Goal: Use online tool/utility: Utilize a website feature to perform a specific function

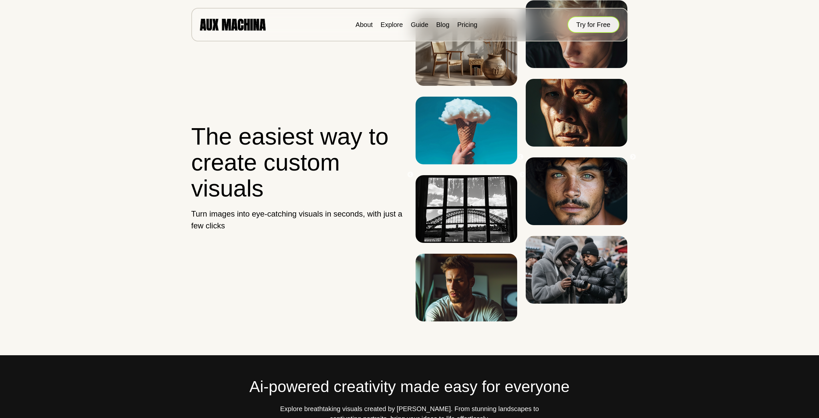
click at [580, 22] on button "Try for Free" at bounding box center [594, 24] width 52 height 16
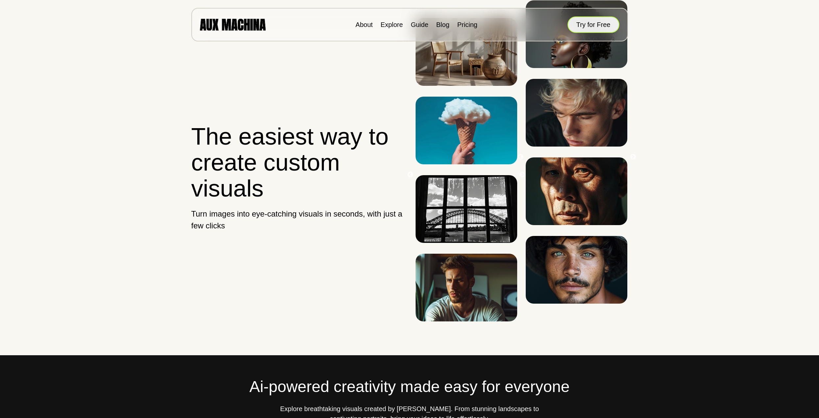
click at [579, 29] on button "Try for Free" at bounding box center [594, 24] width 52 height 16
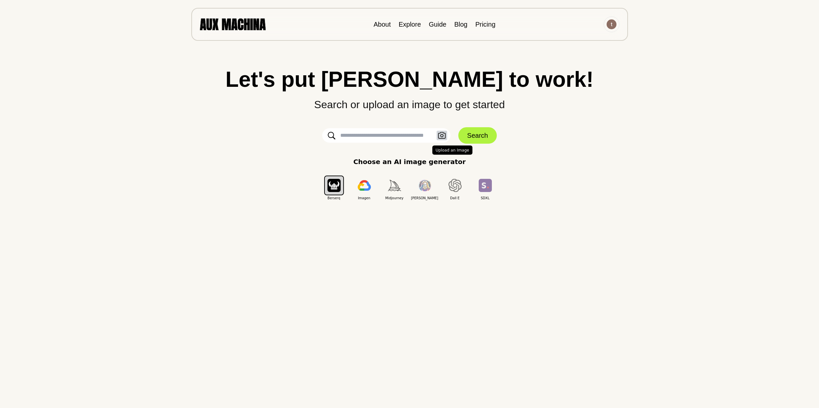
click at [443, 138] on icon "button" at bounding box center [442, 135] width 8 height 7
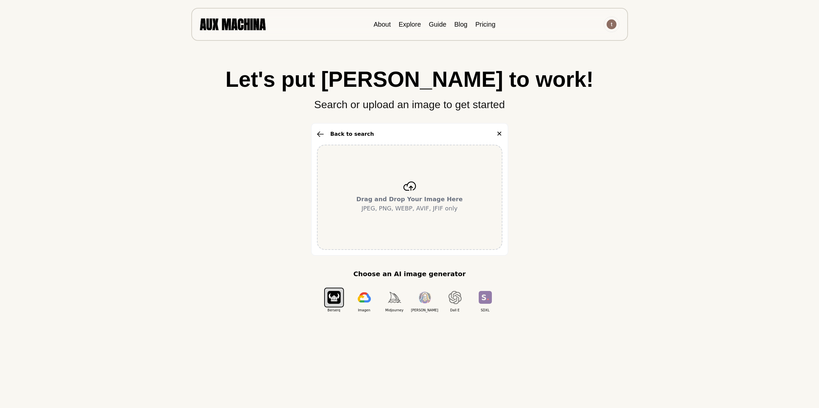
click at [388, 204] on p "Drag and Drop Your Image Here JPEG, PNG, WEBP, AVIF, JFIF only" at bounding box center [410, 204] width 107 height 18
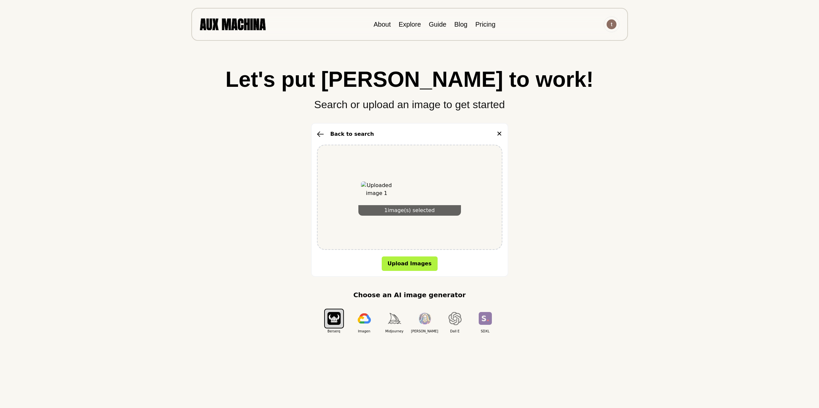
click at [501, 135] on button "✕" at bounding box center [500, 134] width 6 height 11
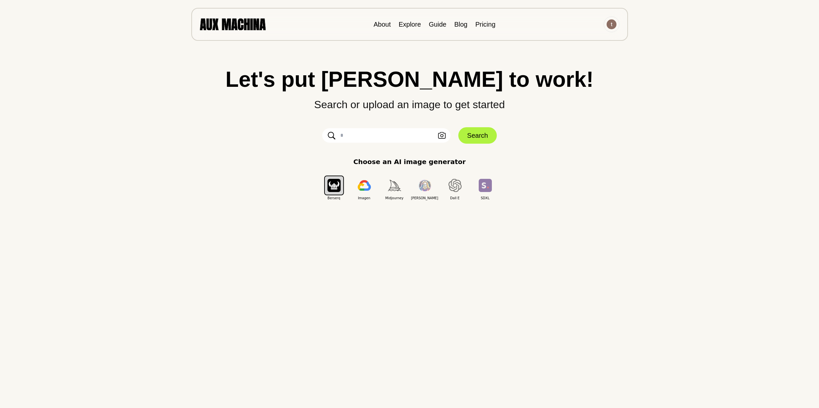
drag, startPoint x: 474, startPoint y: 139, endPoint x: 440, endPoint y: 141, distance: 34.0
click at [440, 144] on div "Let's put Ai to work! Search or upload an image to get started Upload an Image …" at bounding box center [409, 134] width 793 height 132
click at [439, 139] on button "Upload an Image" at bounding box center [442, 136] width 11 height 10
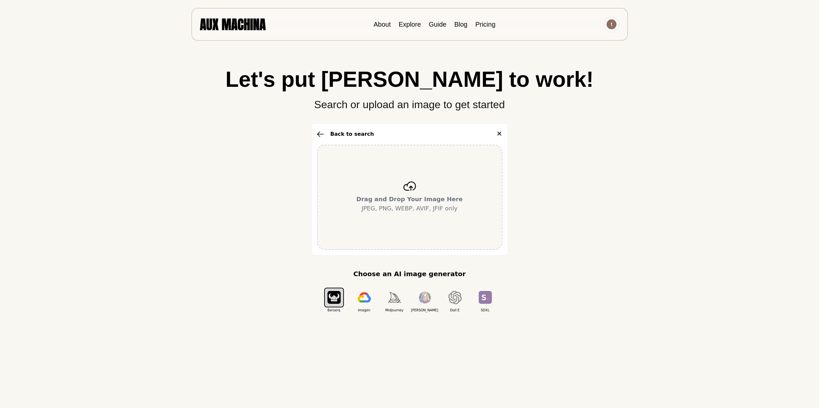
click at [675, 49] on div "Let's put Ai to work! Search or upload an image to get started Back to search ✕…" at bounding box center [409, 204] width 793 height 408
click at [396, 162] on div "Drag and Drop Your Image Here JPEG, PNG, WEBP, AVIF, JFIF only" at bounding box center [410, 197] width 186 height 105
click at [417, 198] on b "Drag and Drop Your Image Here" at bounding box center [410, 199] width 107 height 7
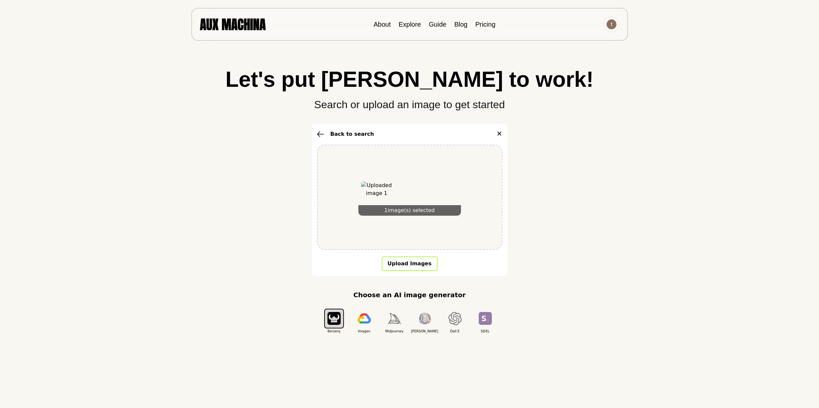
click at [401, 260] on button "Upload Images" at bounding box center [410, 264] width 56 height 14
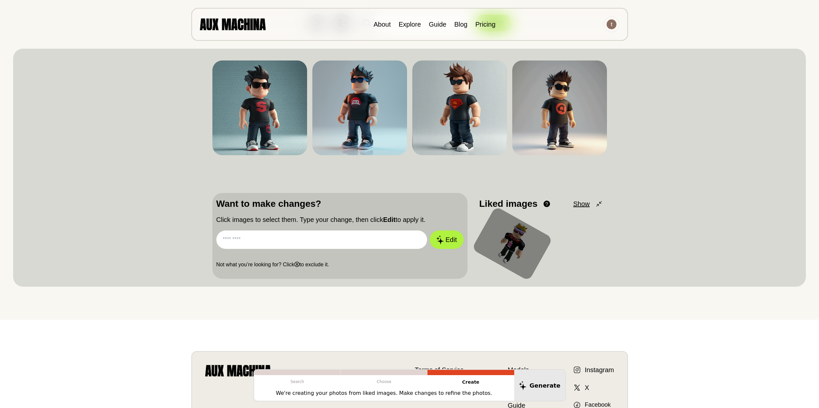
scroll to position [66, 0]
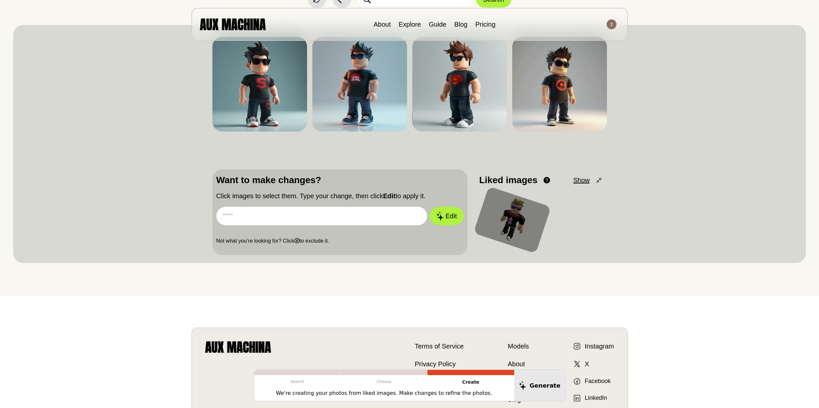
click at [262, 216] on input "text" at bounding box center [321, 216] width 211 height 18
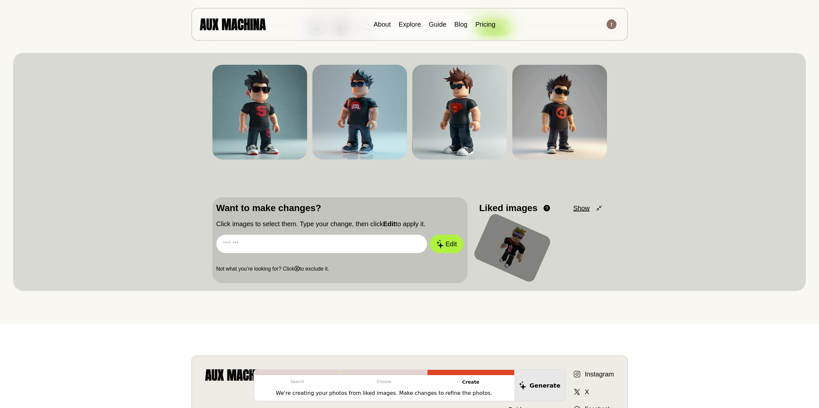
scroll to position [33, 0]
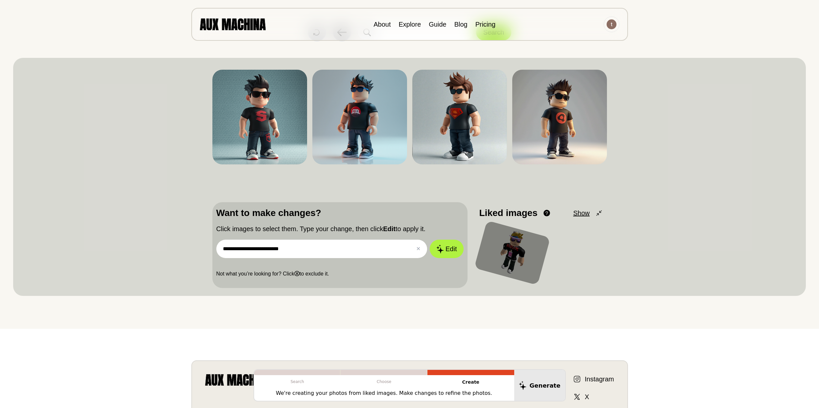
type input "**********"
click at [430, 240] on button "Edit" at bounding box center [447, 249] width 34 height 18
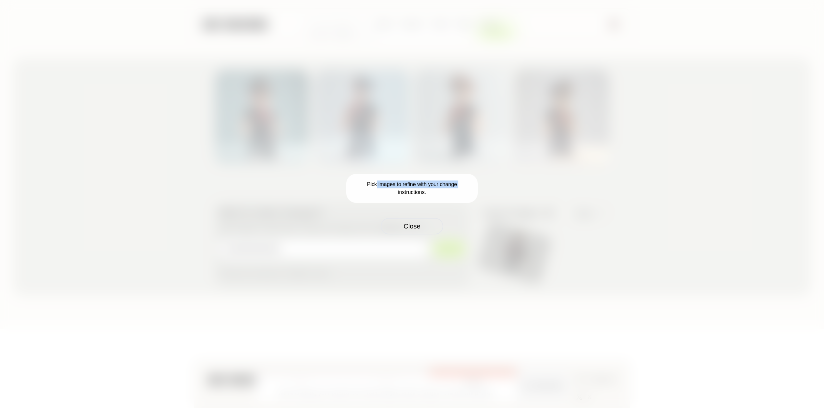
click at [378, 186] on p "Pick images to refine with your change instructions." at bounding box center [412, 188] width 132 height 29
click at [380, 188] on p "Pick images to refine with your change instructions." at bounding box center [412, 188] width 132 height 29
click at [407, 228] on button "Close" at bounding box center [412, 226] width 63 height 16
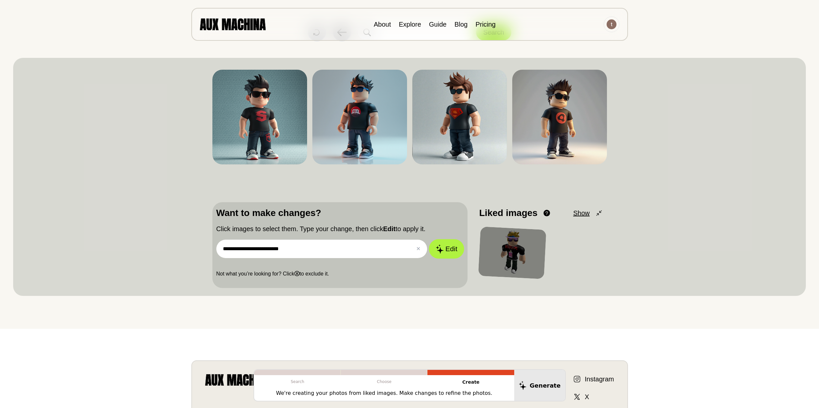
click at [440, 246] on icon at bounding box center [440, 248] width 8 height 9
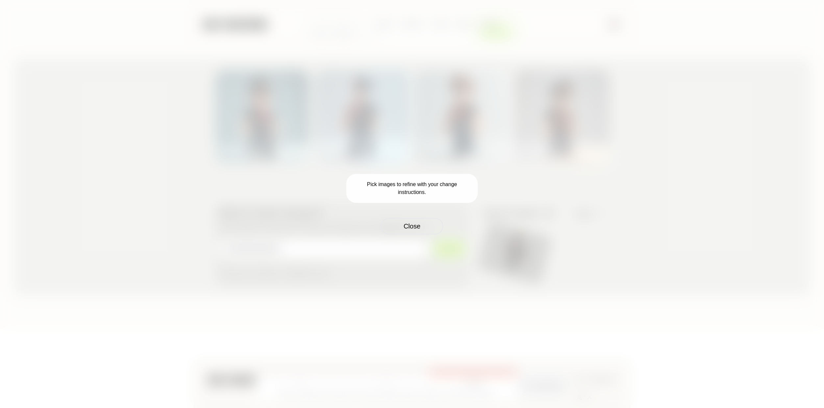
click at [416, 235] on div "Pick images to refine with your change instructions. Close" at bounding box center [412, 204] width 824 height 408
click at [509, 258] on div "Pick images to refine with your change instructions. Close" at bounding box center [412, 204] width 824 height 408
click at [408, 233] on button "Close" at bounding box center [412, 226] width 63 height 16
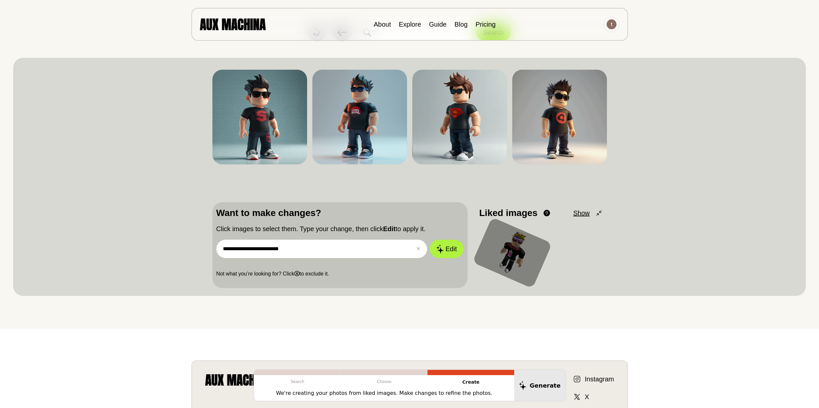
click at [411, 226] on p "Click images to select them. Type your change, then click Edit to apply it." at bounding box center [339, 229] width 247 height 10
click at [478, 240] on div "Liked images View and reorder your liked images. Drag and drop to rearrange the…" at bounding box center [542, 245] width 132 height 86
click at [506, 248] on div at bounding box center [512, 252] width 81 height 73
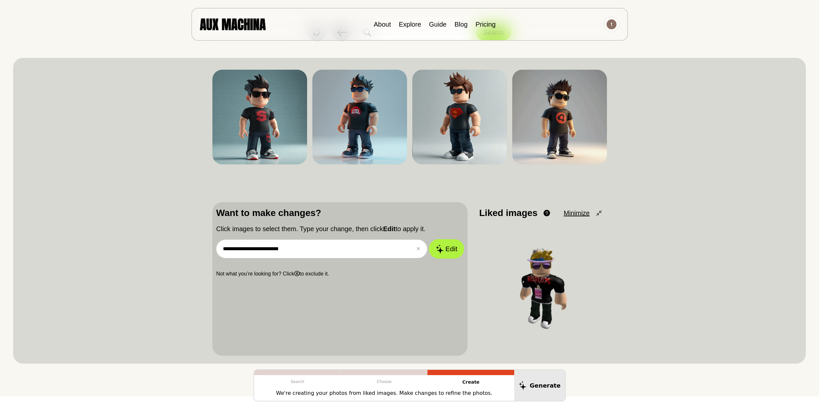
click at [451, 253] on button "Edit" at bounding box center [447, 248] width 36 height 19
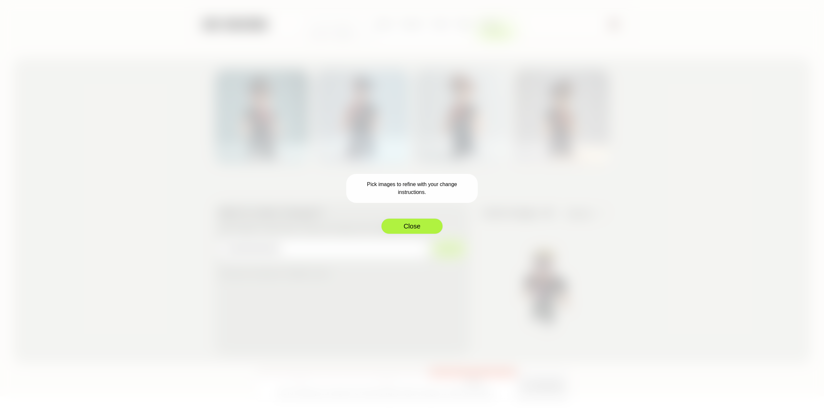
click at [425, 232] on button "Close" at bounding box center [412, 226] width 63 height 16
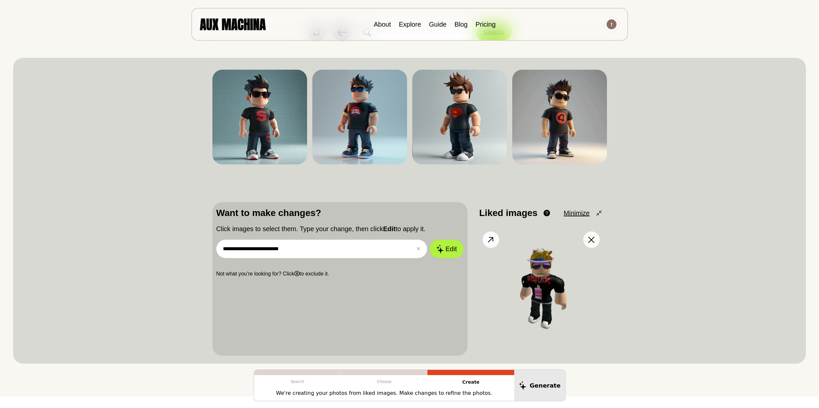
drag, startPoint x: 538, startPoint y: 285, endPoint x: 516, endPoint y: 260, distance: 32.7
click at [517, 260] on img at bounding box center [542, 290] width 124 height 124
click at [537, 264] on img at bounding box center [542, 290] width 124 height 124
click at [300, 273] on b "ⓧ" at bounding box center [296, 274] width 5 height 6
click at [298, 273] on b "ⓧ" at bounding box center [296, 274] width 5 height 6
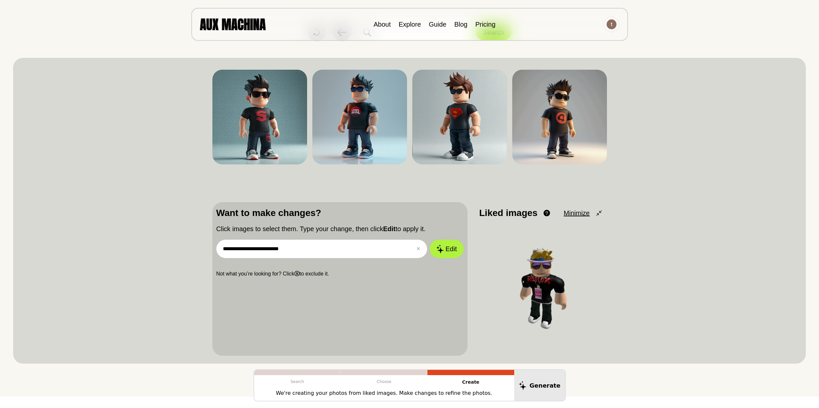
click at [296, 272] on b "ⓧ" at bounding box center [296, 274] width 5 height 6
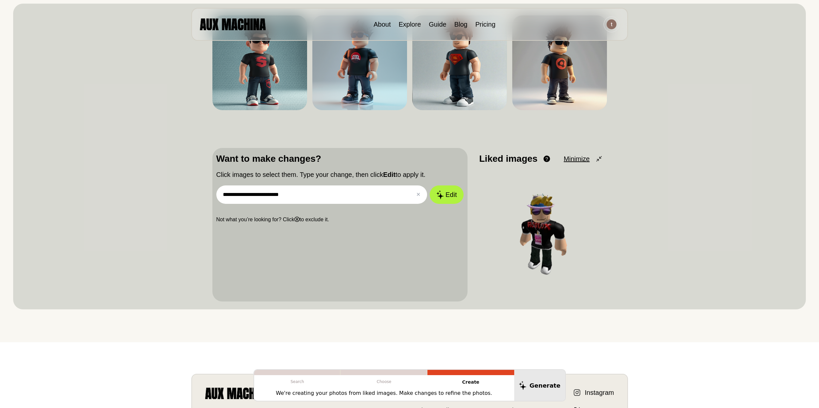
scroll to position [132, 0]
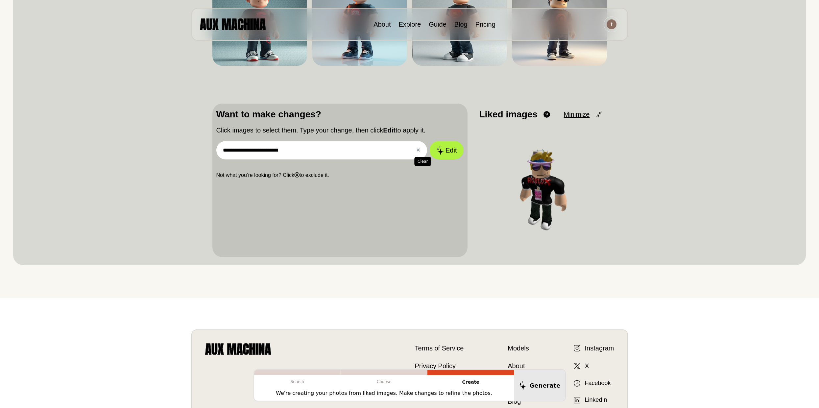
click at [421, 150] on button "✕ Clear" at bounding box center [418, 150] width 4 height 8
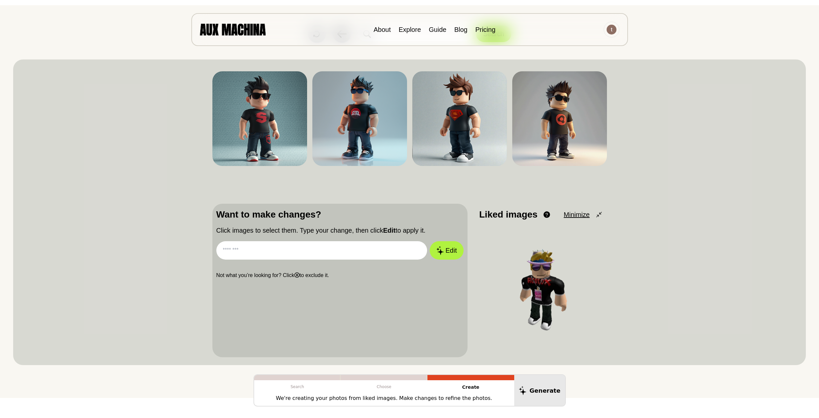
scroll to position [33, 0]
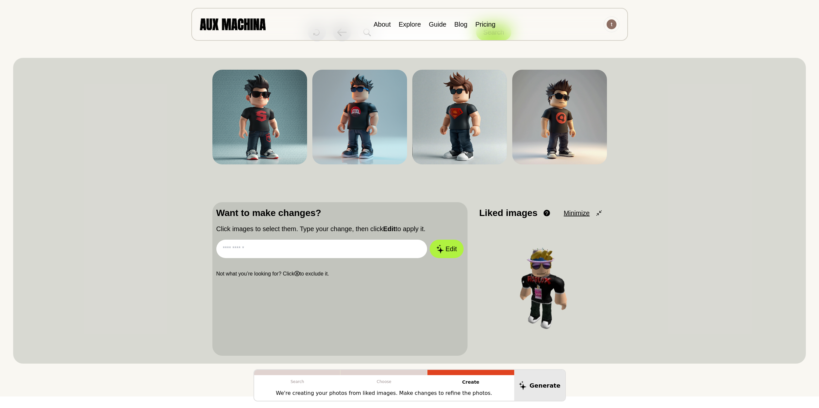
click at [535, 218] on p "Liked images" at bounding box center [509, 213] width 58 height 14
drag, startPoint x: 560, startPoint y: 263, endPoint x: 506, endPoint y: 195, distance: 86.2
click at [505, 217] on div "Liked images View and reorder your liked images. Drag and drop to rearrange the…" at bounding box center [542, 279] width 132 height 154
